Goal: Navigation & Orientation: Find specific page/section

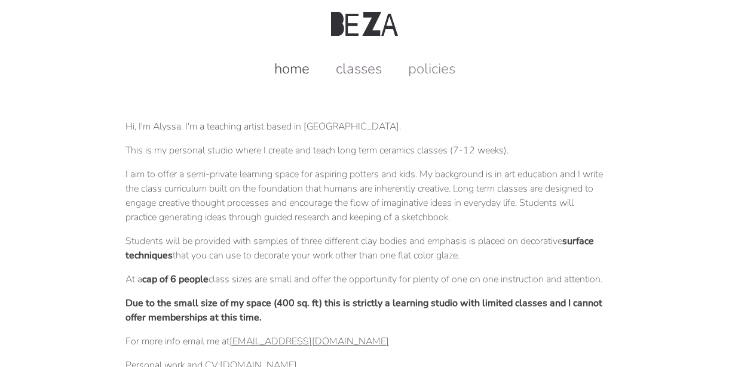
click at [360, 69] on link "classes" at bounding box center [359, 68] width 70 height 19
